Goal: Task Accomplishment & Management: Manage account settings

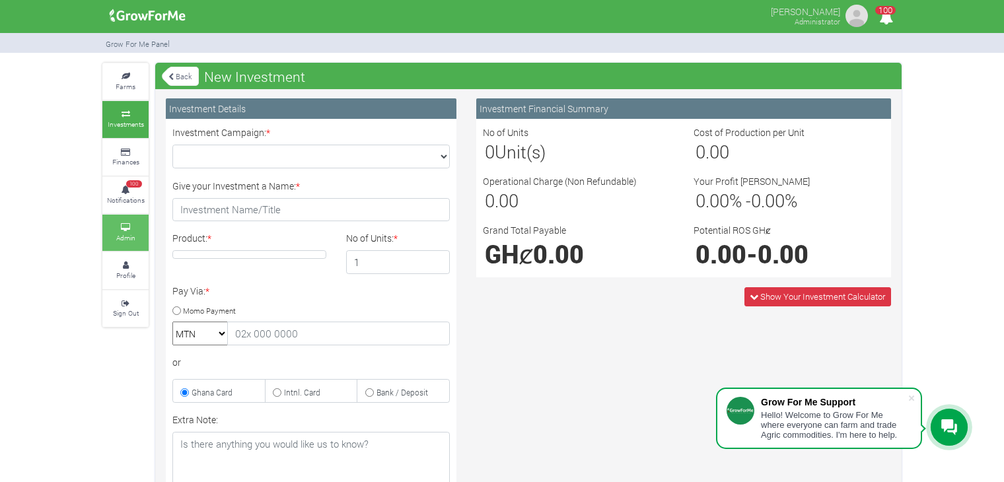
drag, startPoint x: 0, startPoint y: 0, endPoint x: 114, endPoint y: 244, distance: 269.1
click at [114, 244] on link "Admin" at bounding box center [125, 233] width 46 height 36
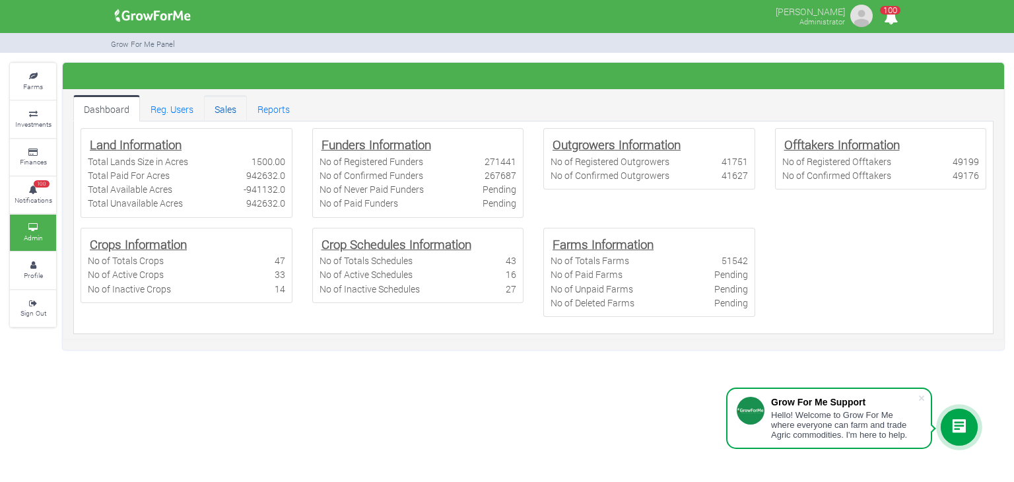
click at [228, 108] on link "Sales" at bounding box center [225, 108] width 43 height 26
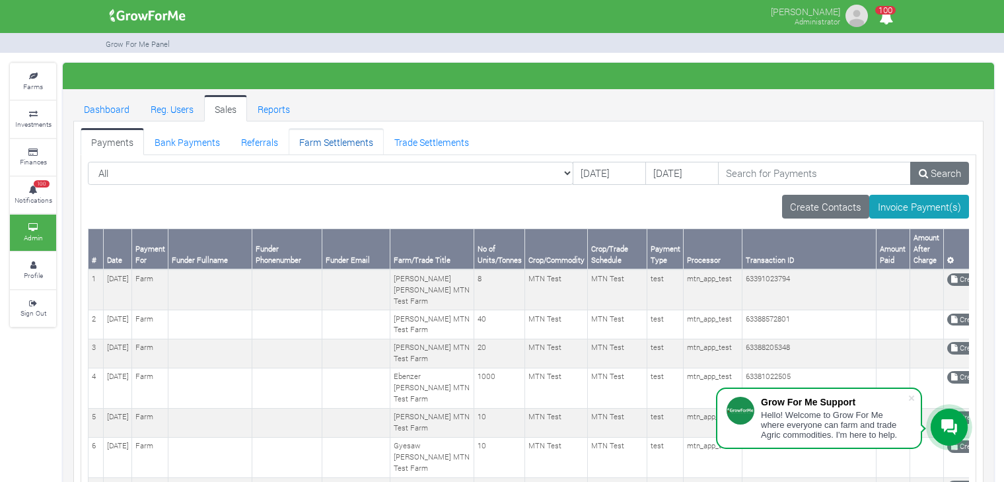
click at [357, 139] on link "Farm Settlements" at bounding box center [336, 141] width 95 height 26
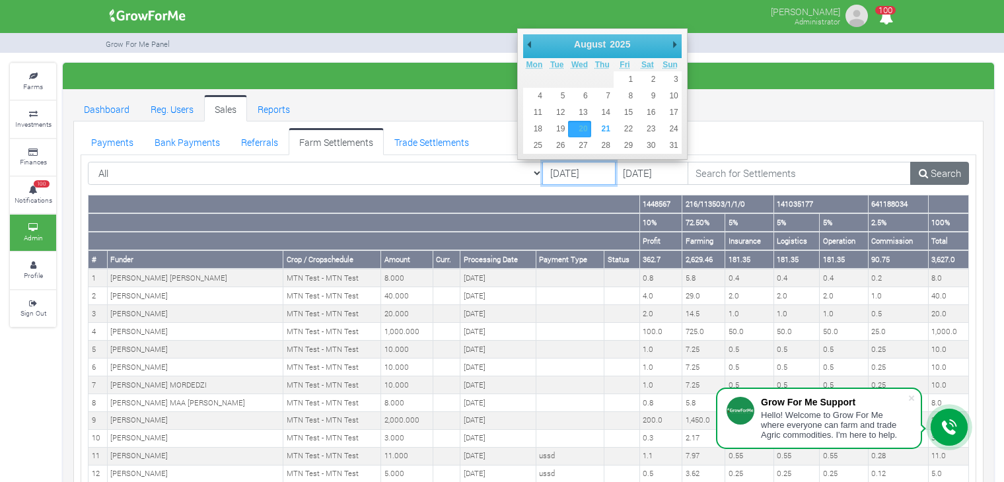
click at [544, 170] on input "[DATE]" at bounding box center [578, 174] width 73 height 24
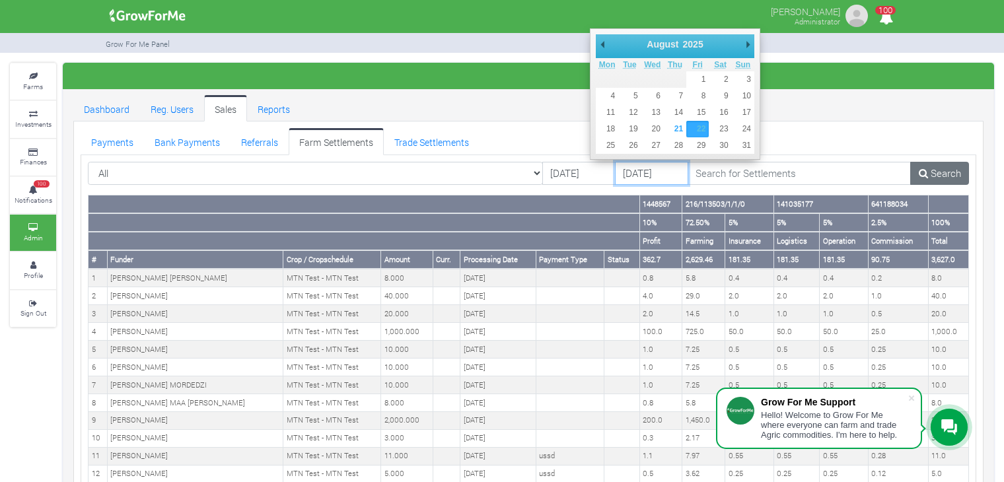
click at [615, 175] on input "22/08/2025" at bounding box center [651, 174] width 73 height 24
type input "[DATE]"
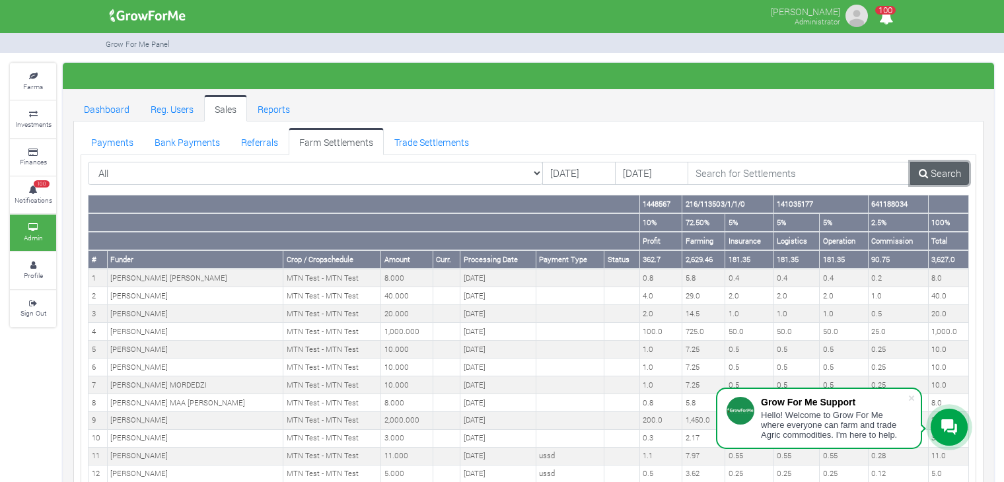
click at [930, 174] on link "Search" at bounding box center [939, 174] width 59 height 24
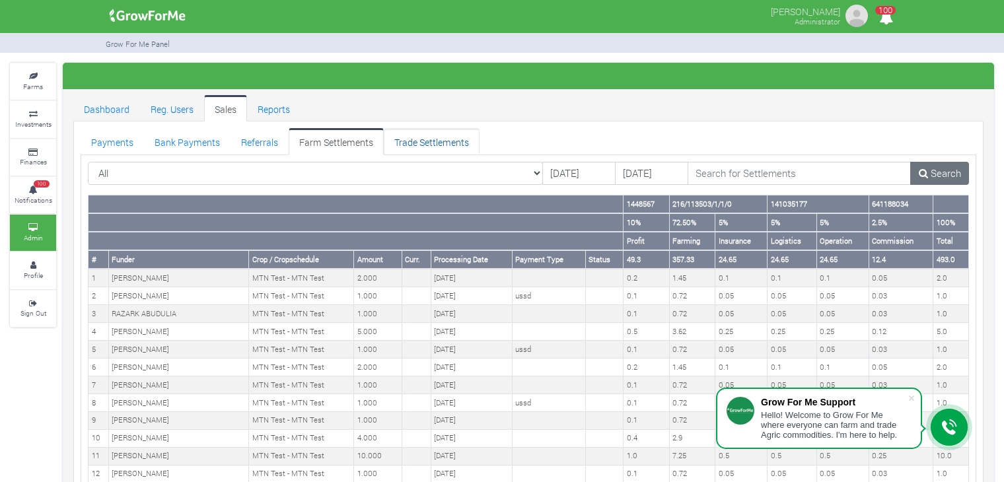
click at [429, 134] on link "Trade Settlements" at bounding box center [432, 141] width 96 height 26
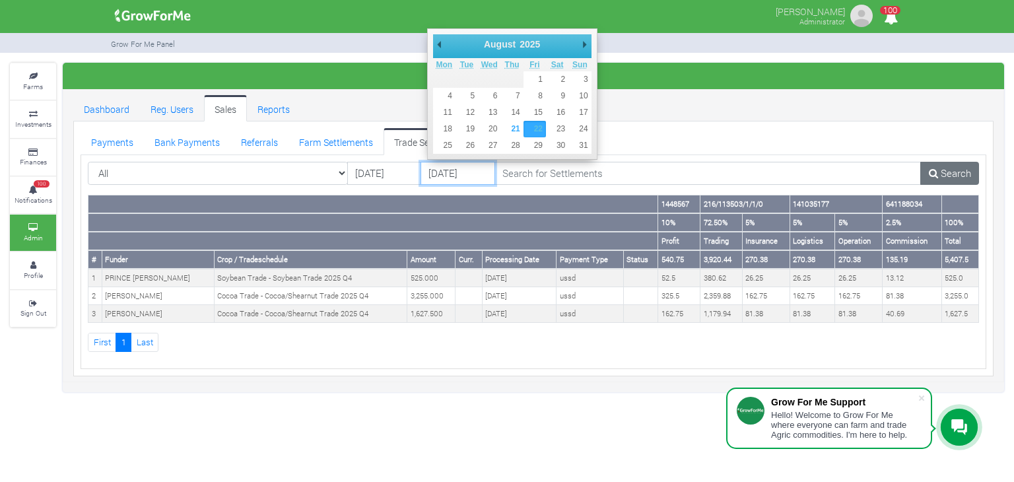
click at [466, 180] on input "22/08/2025" at bounding box center [458, 174] width 75 height 24
type input "[DATE]"
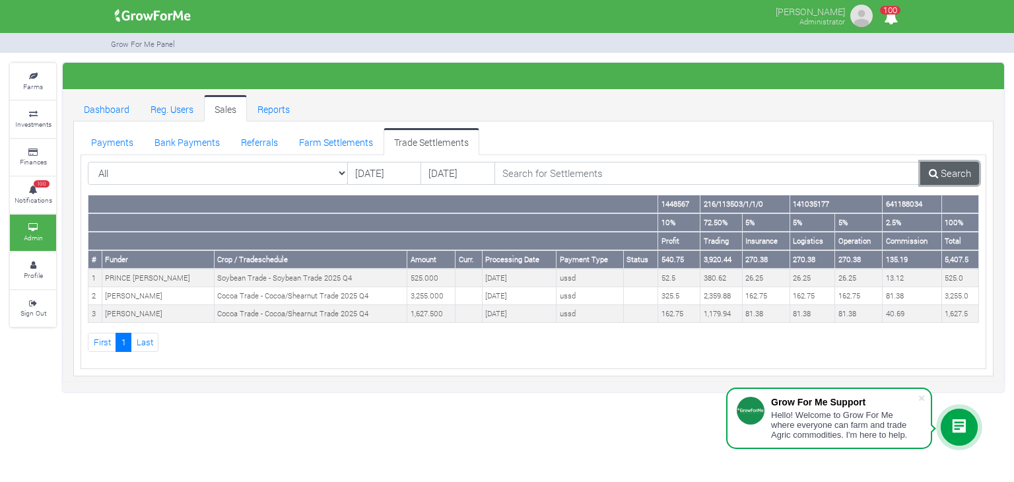
click at [963, 163] on link "Search" at bounding box center [949, 174] width 59 height 24
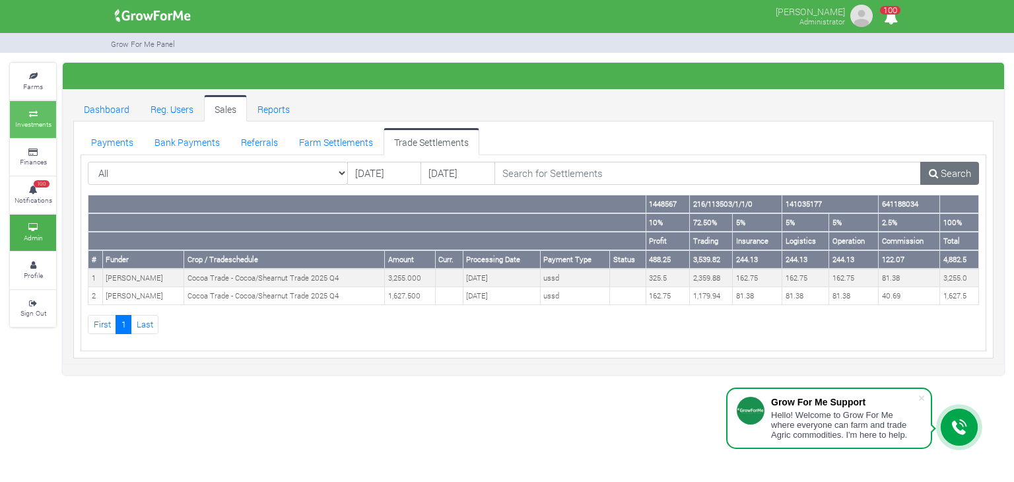
click at [49, 121] on small "Investments" at bounding box center [33, 124] width 36 height 9
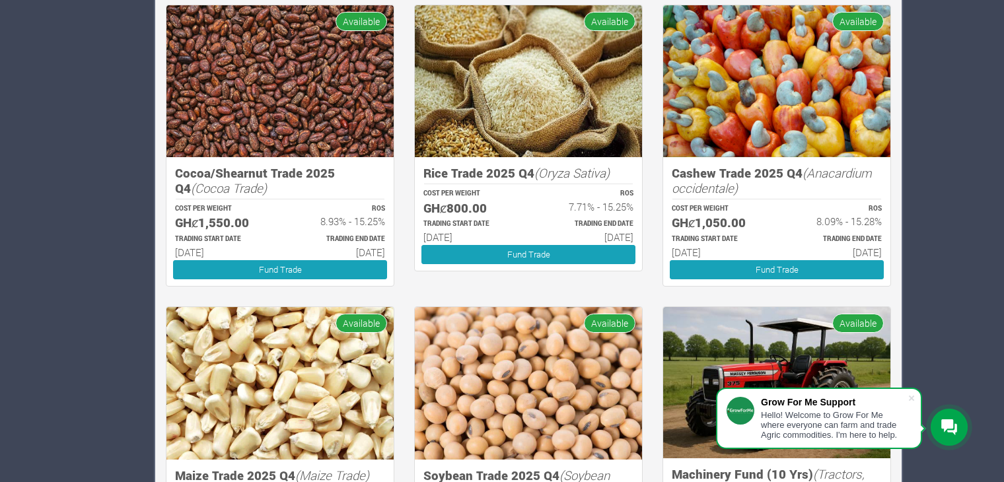
scroll to position [1109, 0]
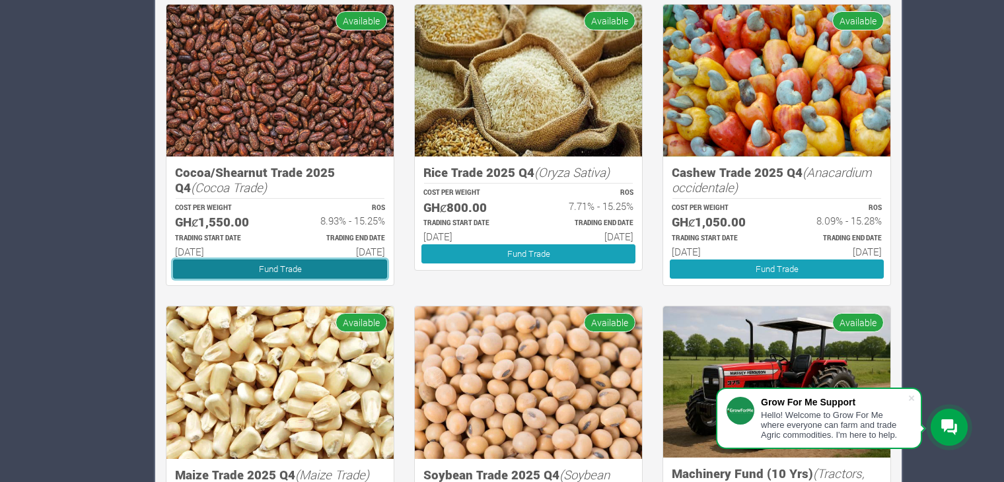
click at [314, 265] on link "Fund Trade" at bounding box center [280, 269] width 214 height 19
